Goal: Task Accomplishment & Management: Manage account settings

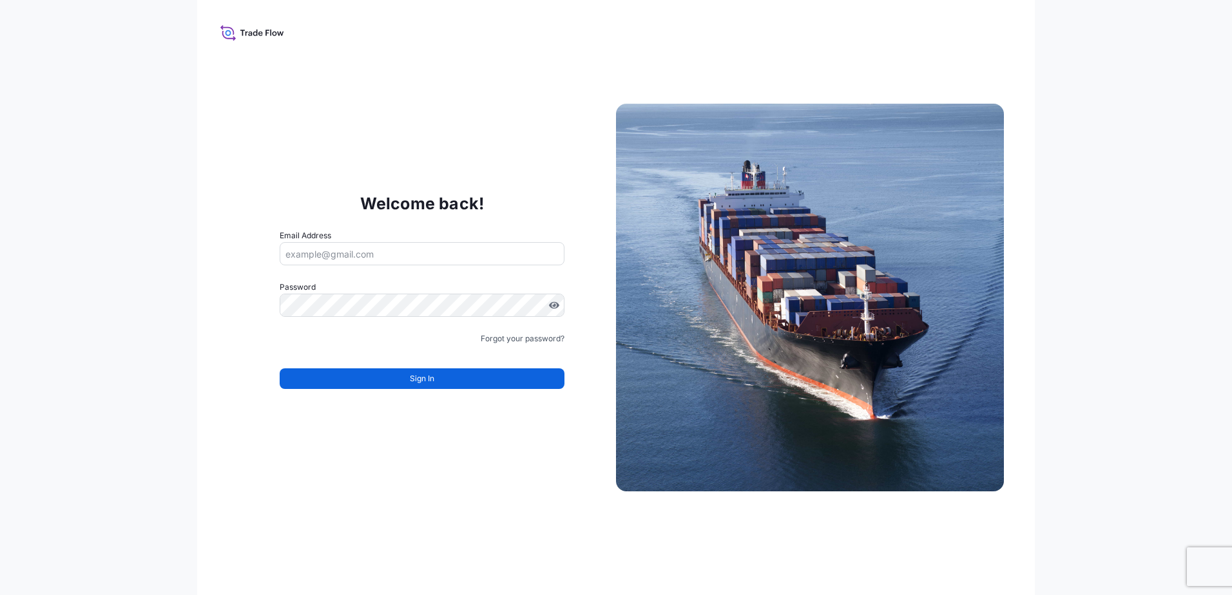
click at [363, 254] on input "Email Address" at bounding box center [422, 253] width 285 height 23
type input "[PERSON_NAME][EMAIL_ADDRESS][PERSON_NAME][DOMAIN_NAME]"
click at [452, 250] on input "[PERSON_NAME][EMAIL_ADDRESS][PERSON_NAME][DOMAIN_NAME]" at bounding box center [422, 253] width 285 height 23
drag, startPoint x: 452, startPoint y: 254, endPoint x: 102, endPoint y: 231, distance: 350.0
click at [90, 238] on div "Welcome back! Email Address [PERSON_NAME][EMAIL_ADDRESS][PERSON_NAME][DOMAIN_NA…" at bounding box center [616, 297] width 1232 height 595
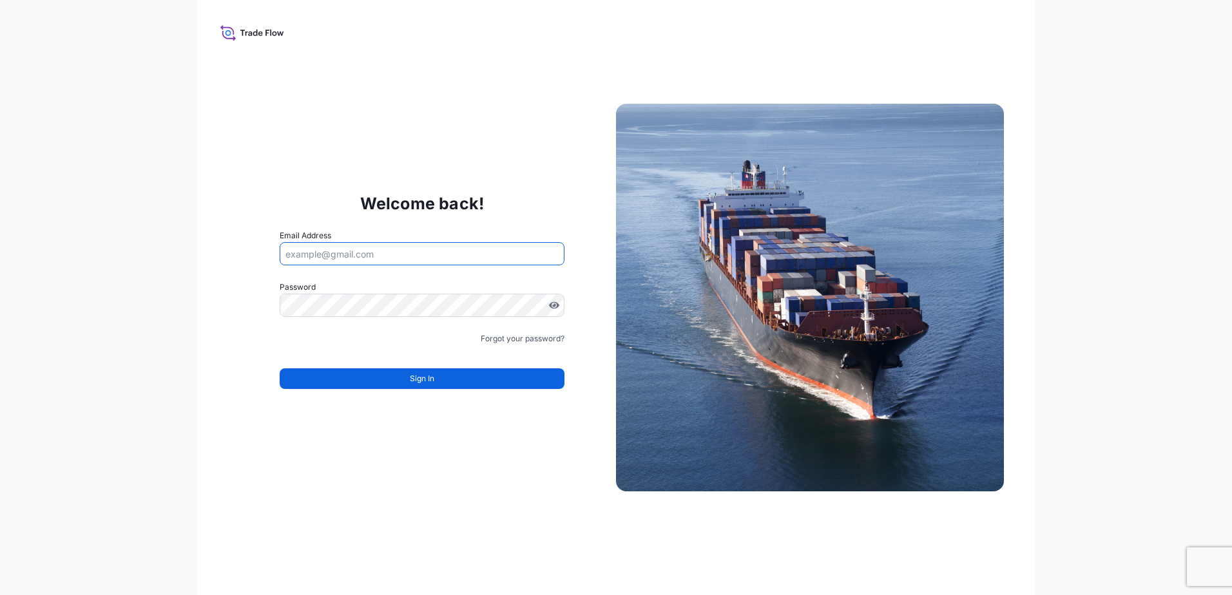
click at [104, 234] on div "Welcome back! Email Address Password Must include: Upper & lower case letters S…" at bounding box center [616, 297] width 1232 height 595
click at [312, 258] on input "Email Address" at bounding box center [422, 253] width 285 height 23
type input "[EMAIL_ADDRESS][PERSON_NAME][DOMAIN_NAME]"
click at [74, 339] on div "Welcome back! Email Address [EMAIL_ADDRESS][PERSON_NAME][DOMAIN_NAME] Password …" at bounding box center [616, 297] width 1232 height 595
